Goal: Share content: Share content

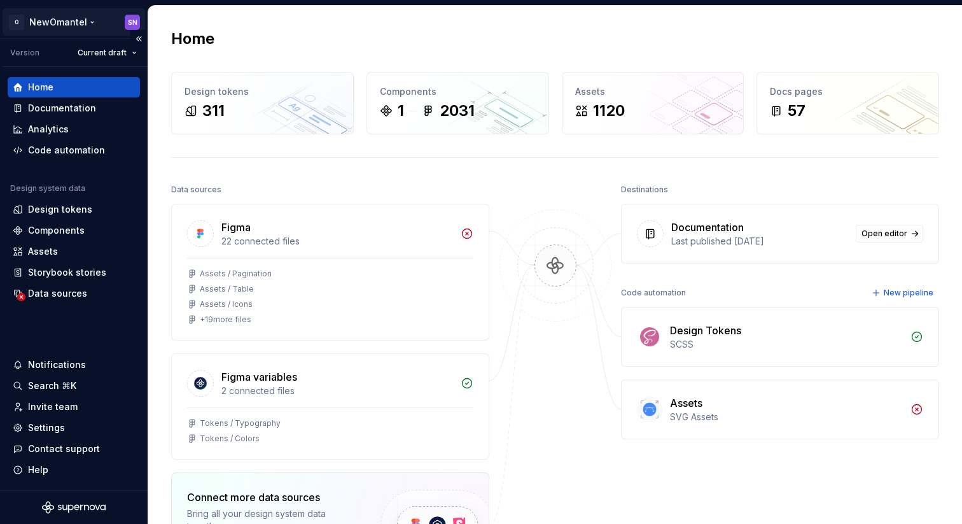
click at [64, 20] on html "O NewOmantel SN Version Current draft Home Documentation Analytics Code automat…" at bounding box center [481, 262] width 962 height 524
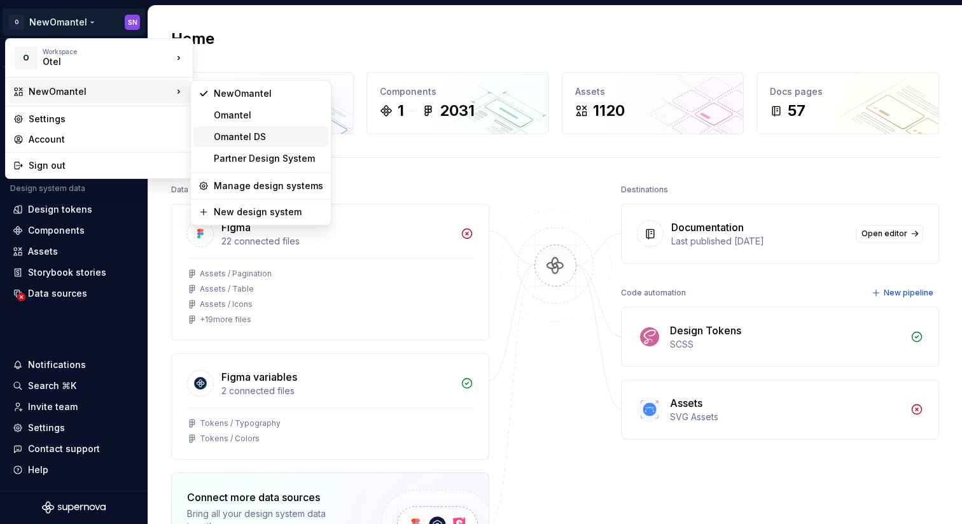
click at [262, 131] on div "Omantel DS" at bounding box center [268, 136] width 109 height 13
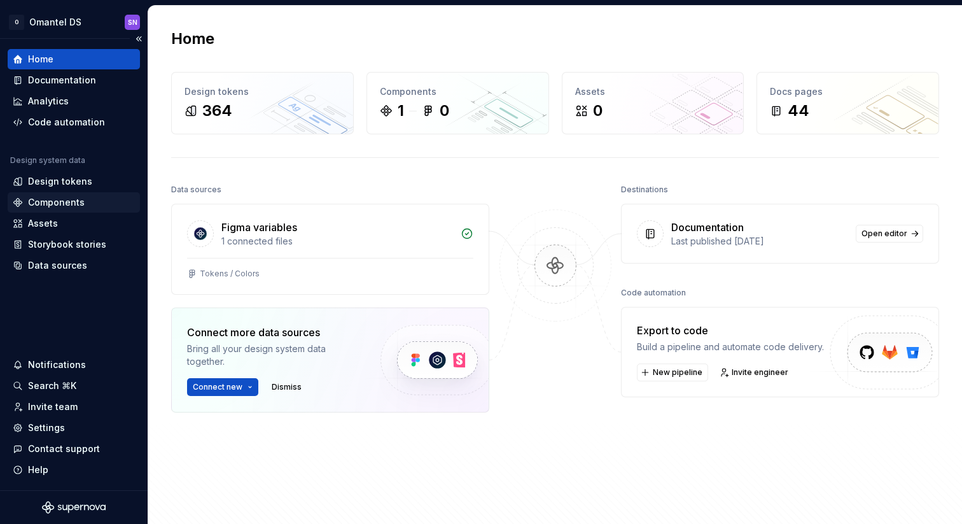
click at [69, 199] on div "Components" at bounding box center [56, 202] width 57 height 13
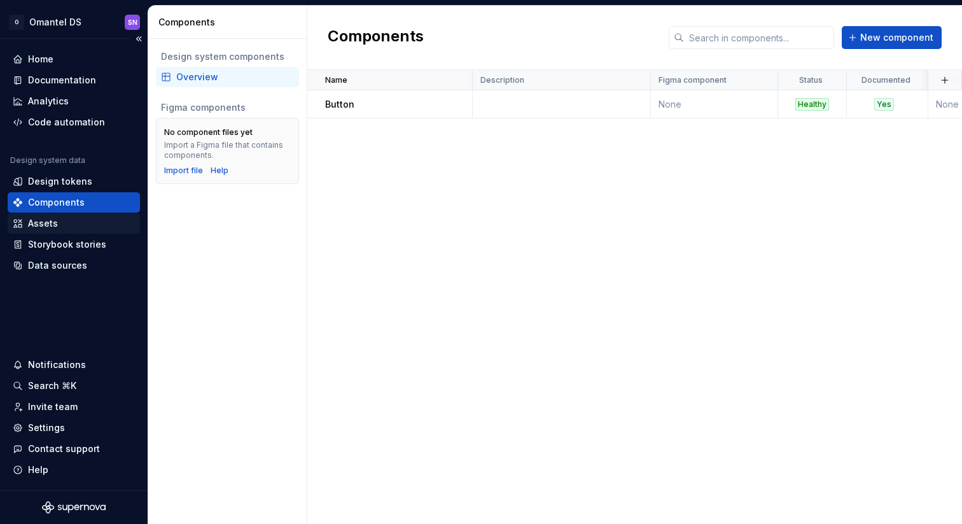
click at [71, 225] on div "Assets" at bounding box center [74, 223] width 122 height 13
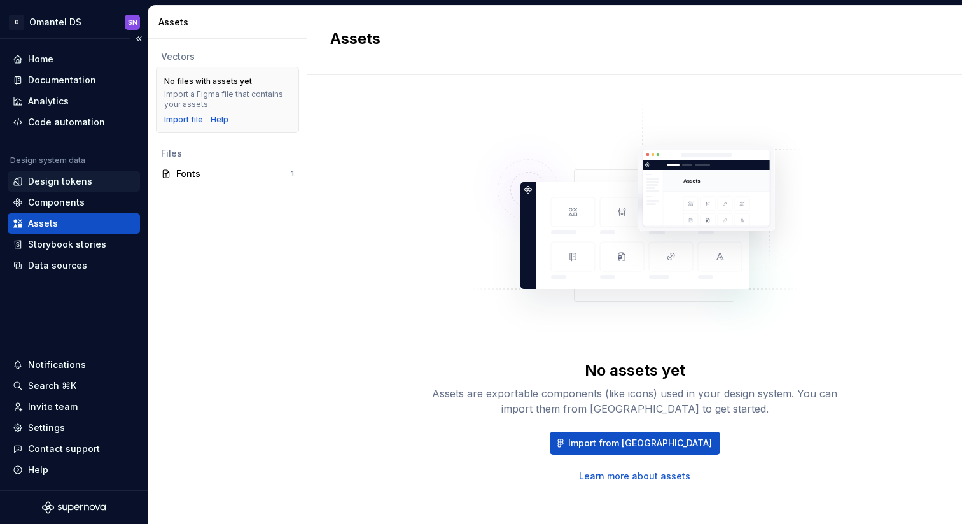
click at [80, 181] on div "Design tokens" at bounding box center [60, 181] width 64 height 13
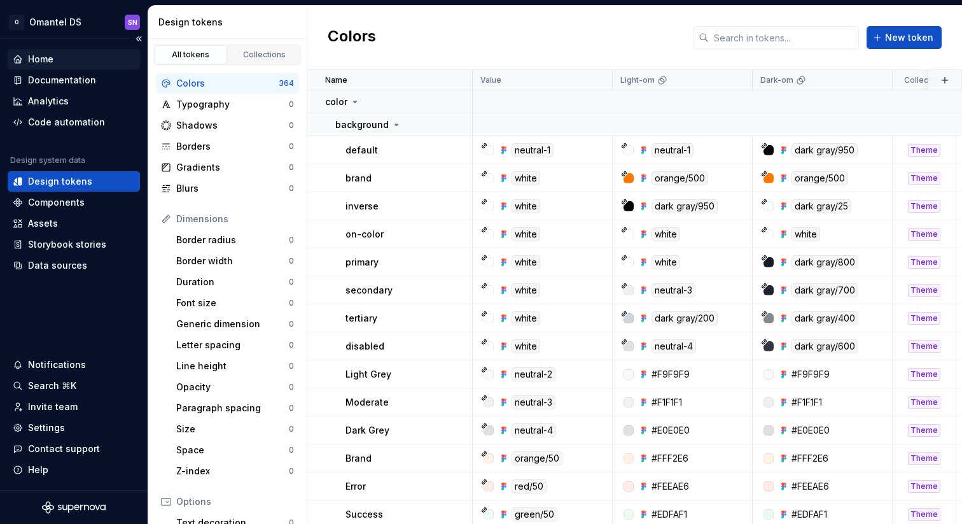
click at [60, 59] on div "Home" at bounding box center [74, 59] width 122 height 13
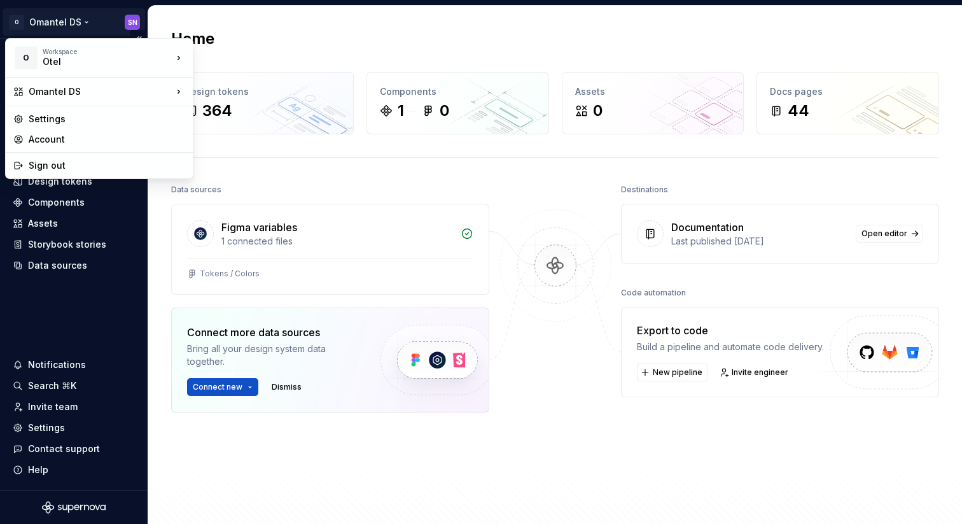
click at [71, 21] on html "O Omantel DS SN Home Documentation Analytics Code automation Design system data…" at bounding box center [481, 262] width 962 height 524
click at [246, 10] on html "O Omantel DS SN Home Documentation Analytics Code automation Design system data…" at bounding box center [481, 262] width 962 height 524
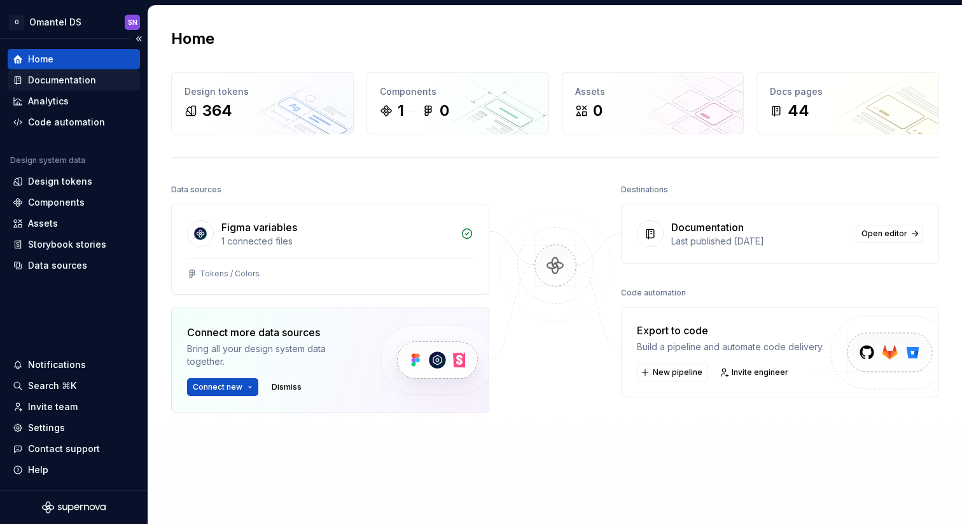
click at [76, 81] on div "Documentation" at bounding box center [62, 80] width 68 height 13
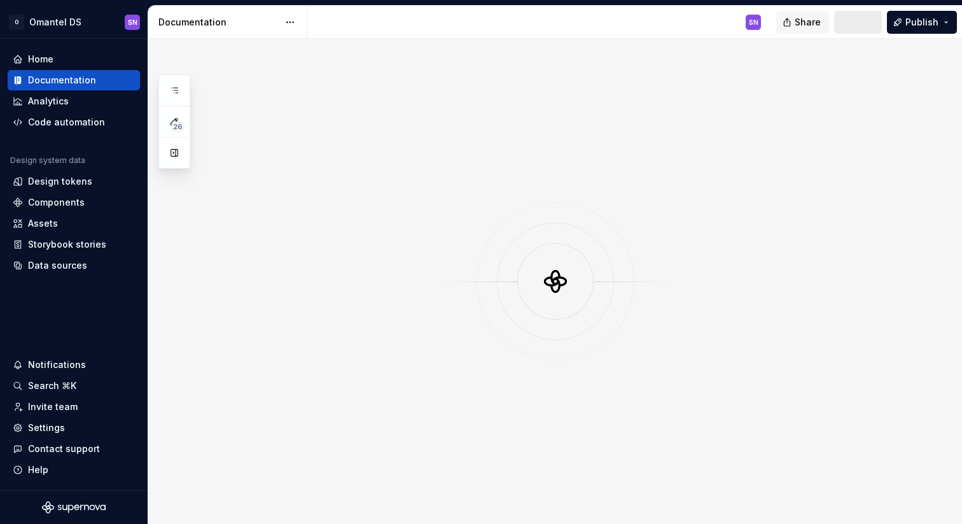
click at [812, 20] on span "Share" at bounding box center [808, 22] width 26 height 13
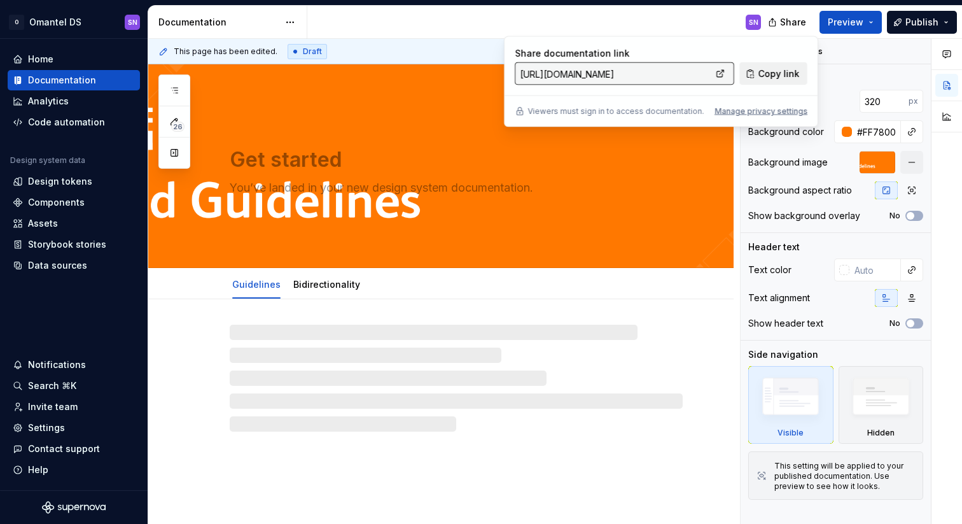
click at [785, 70] on span "Copy link" at bounding box center [778, 73] width 41 height 13
type textarea "*"
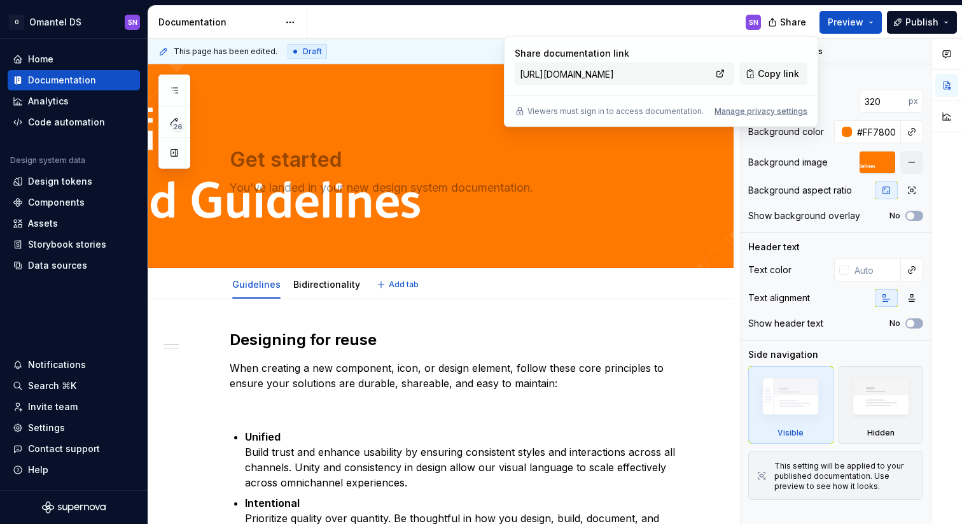
type textarea "*"
click at [444, 14] on div "SN" at bounding box center [539, 22] width 464 height 33
